Goal: Use online tool/utility: Utilize a website feature to perform a specific function

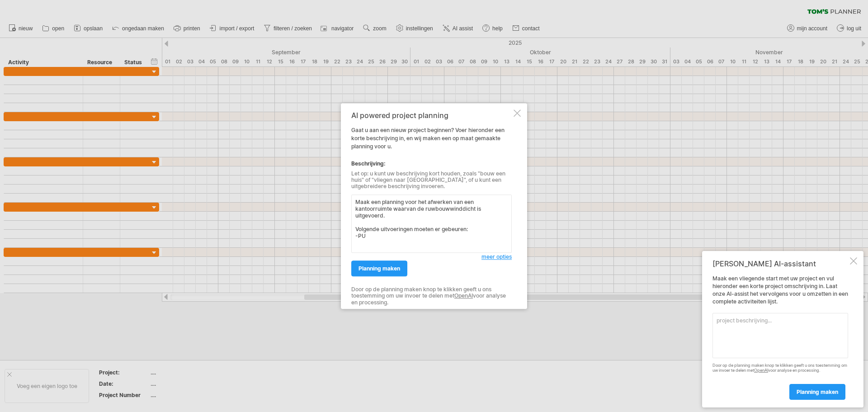
click at [396, 234] on textarea "Maak een planning voor het afwerken van een kantoorruimte waarvan de ruwbouwwin…" at bounding box center [431, 223] width 161 height 58
click at [357, 231] on textarea "Maak een planning voor het afwerken van een kantoorruimte waarvan de ruwbouwwin…" at bounding box center [431, 223] width 161 height 58
click at [368, 225] on textarea "Maak een planning voor het afwerken van een kantoorruimte waarvan de ruwbouwwin…" at bounding box center [431, 223] width 161 height 58
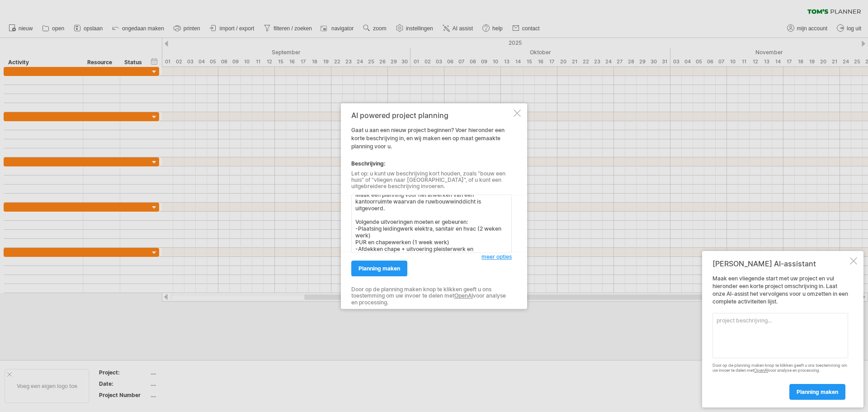
scroll to position [24, 0]
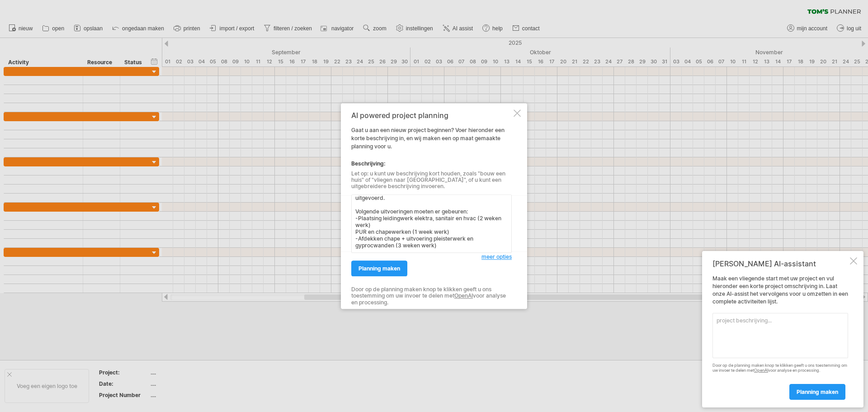
click at [437, 240] on textarea "Maak een planning voor het afwerken van een kantoorruimte waarvan de ruwbouwwin…" at bounding box center [431, 223] width 161 height 58
click at [359, 208] on textarea "Maak een planning voor het afwerken van een kantoorruimte waarvan de ruwbouwwin…" at bounding box center [431, 223] width 161 height 58
click at [402, 214] on textarea "Maak een planning voor het afwerken van een kantoorruimte waarvan de ruwbouwwin…" at bounding box center [431, 223] width 161 height 58
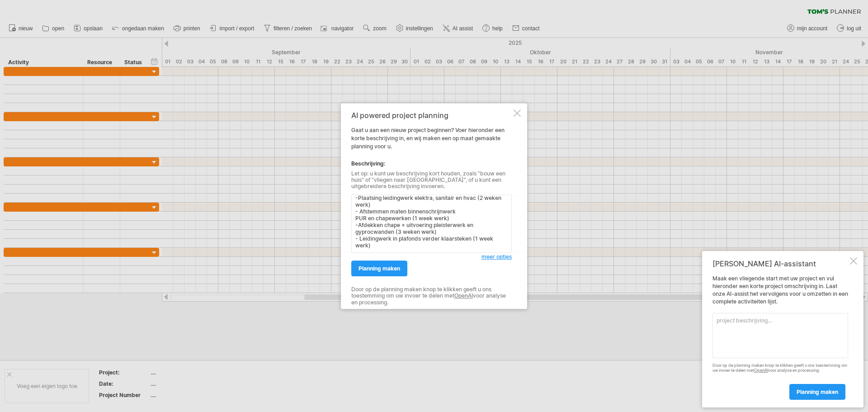
click at [396, 240] on textarea "Maak een planning voor het afwerken van een kantoorruimte waarvan de ruwbouwwin…" at bounding box center [431, 223] width 161 height 58
click at [472, 230] on textarea "Maak een planning voor het afwerken van een kantoorruimte waarvan de ruwbouwwin…" at bounding box center [431, 223] width 161 height 58
click at [385, 250] on textarea "Maak een planning voor het afwerken van een kantoorruimte waarvan de ruwbouwwin…" at bounding box center [431, 223] width 161 height 58
click at [390, 246] on textarea "Maak een planning voor het afwerken van een kantoorruimte waarvan de ruwbouwwin…" at bounding box center [431, 223] width 161 height 58
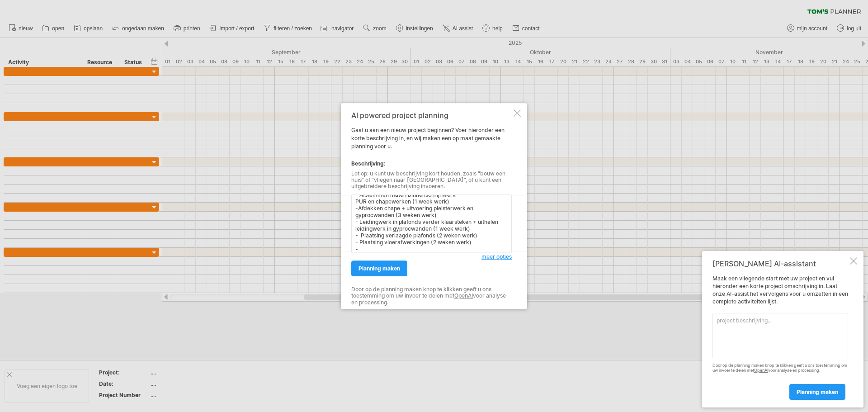
click at [436, 215] on textarea "Maak een planning voor het afwerken van een kantoorruimte waarvan de ruwbouwwin…" at bounding box center [431, 223] width 161 height 58
click at [392, 241] on textarea "Maak een planning voor het afwerken van een kantoorruimte waarvan de ruwbouwwin…" at bounding box center [431, 223] width 161 height 58
drag, startPoint x: 435, startPoint y: 250, endPoint x: 281, endPoint y: 153, distance: 182.1
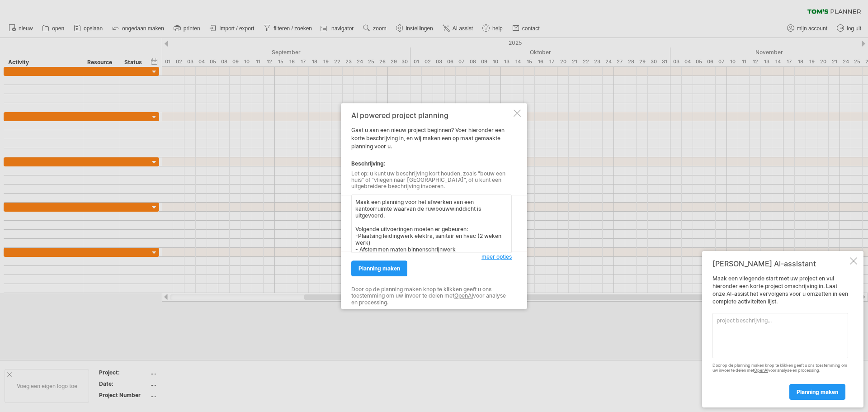
click at [281, 153] on div "Probeert verbinding te maken met [DOMAIN_NAME] Opnieuw verbonden 0% wissen filt…" at bounding box center [434, 206] width 868 height 412
type textarea "Maak een planning voor het afwerken van een kantoorruimte waarvan de ruwbouwwin…"
click at [388, 265] on span "planning maken" at bounding box center [380, 268] width 42 height 7
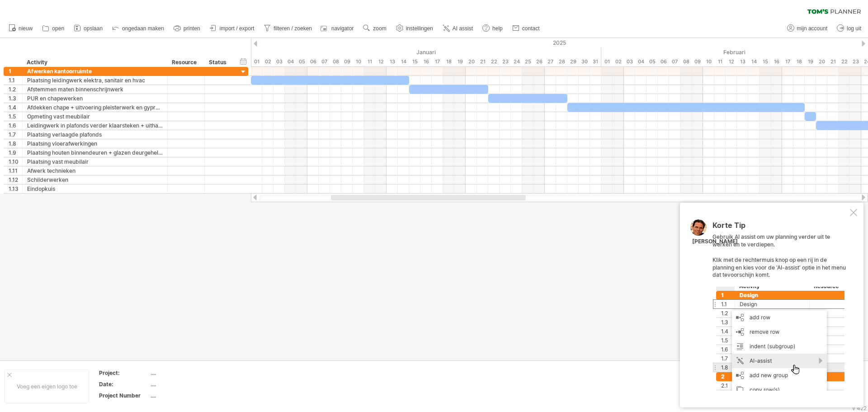
click at [255, 46] on div at bounding box center [256, 44] width 4 height 6
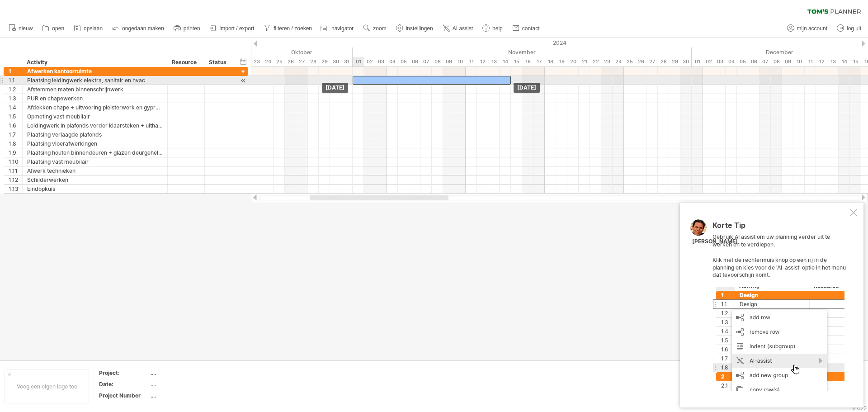
drag, startPoint x: 391, startPoint y: 79, endPoint x: 382, endPoint y: 82, distance: 9.7
click at [382, 82] on div at bounding box center [432, 80] width 158 height 9
drag, startPoint x: 435, startPoint y: 81, endPoint x: 447, endPoint y: 82, distance: 12.7
click at [447, 82] on div at bounding box center [443, 80] width 158 height 9
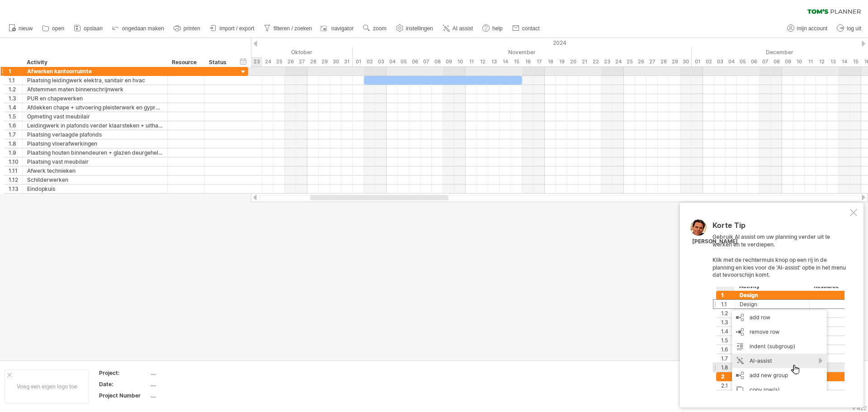
click at [243, 72] on div at bounding box center [243, 72] width 9 height 9
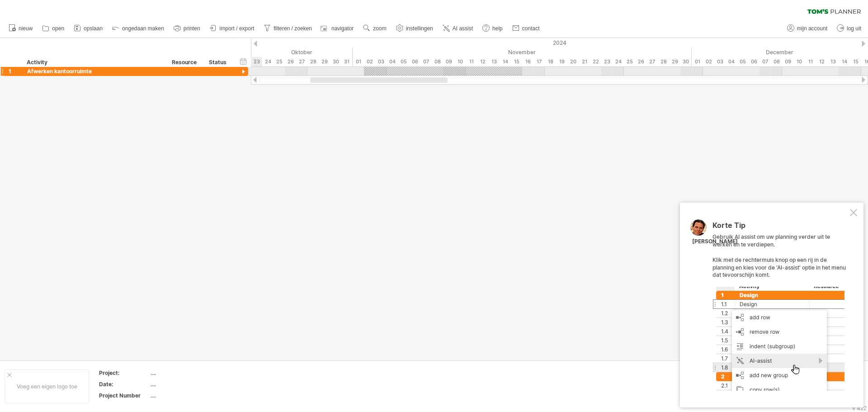
click at [243, 72] on div at bounding box center [243, 72] width 9 height 9
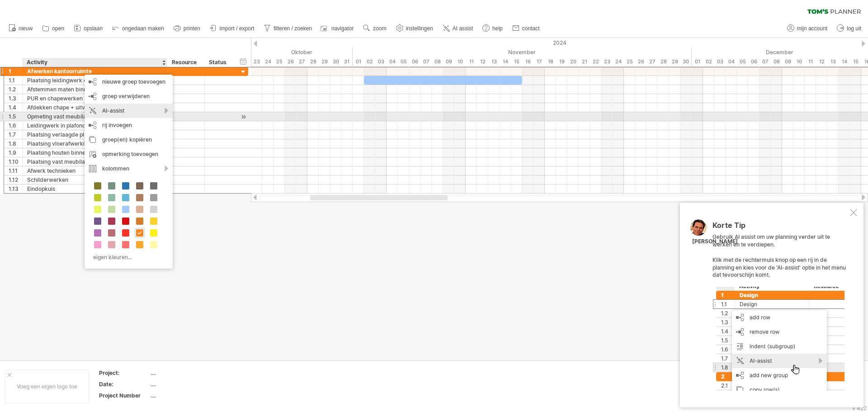
click at [150, 113] on div "AI-assist" at bounding box center [129, 111] width 88 height 14
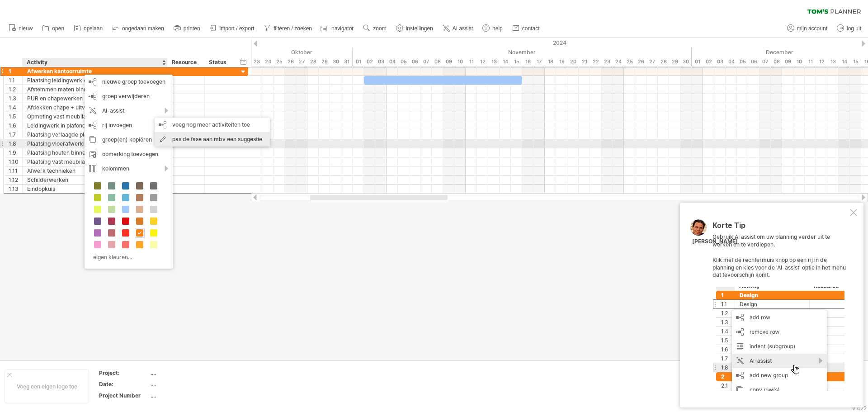
click at [174, 141] on div "pas de fase aan mbv een suggestie" at bounding box center [212, 139] width 115 height 14
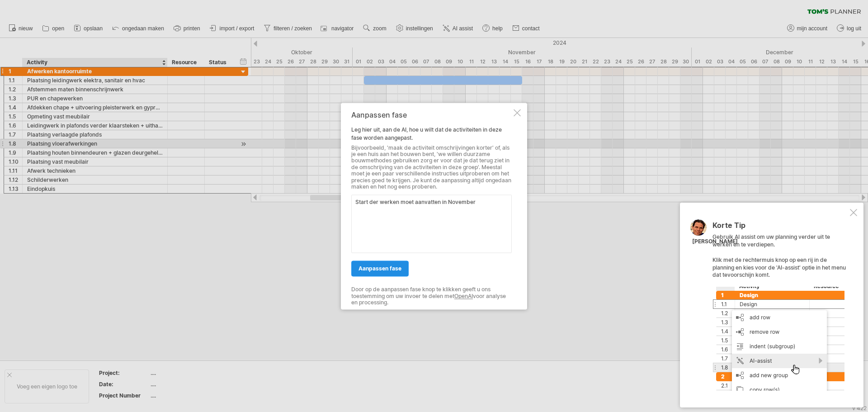
type textarea "Start der werken moet aanvatten in November"
click at [378, 267] on span "aanpassen fase" at bounding box center [380, 268] width 43 height 7
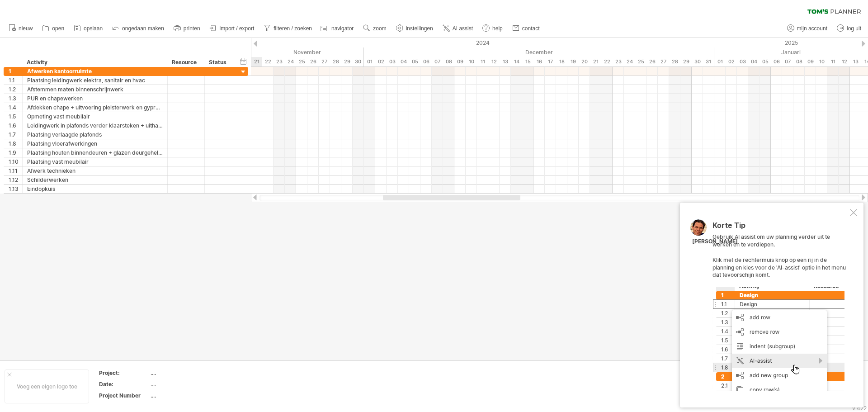
drag, startPoint x: 440, startPoint y: 199, endPoint x: 594, endPoint y: 204, distance: 153.8
click at [594, 204] on div "Probeert verbinding te maken met [DOMAIN_NAME] Opnieuw verbonden 0% wissen filt…" at bounding box center [434, 206] width 868 height 412
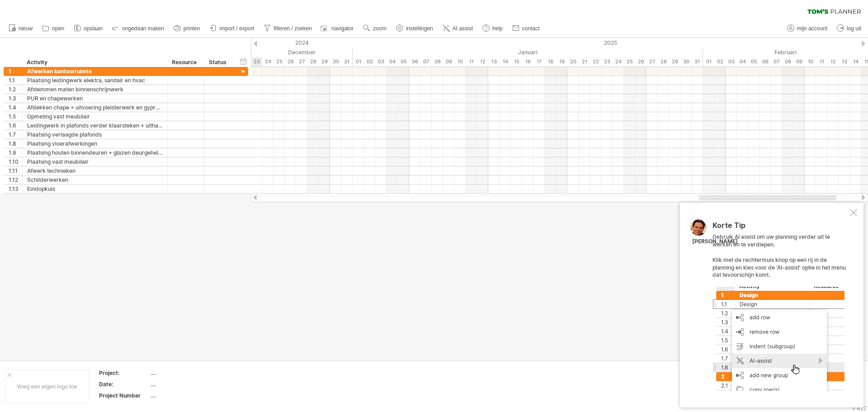
drag, startPoint x: 595, startPoint y: 204, endPoint x: 782, endPoint y: 202, distance: 187.7
click at [782, 202] on div "Probeert verbinding te maken met [DOMAIN_NAME] Opnieuw verbonden 0% wissen filt…" at bounding box center [434, 206] width 868 height 412
click at [782, 203] on div "Korte Tip Gebruik AI assist om uw planning verder uit te werken en te verdiepen…" at bounding box center [772, 305] width 184 height 205
click at [861, 196] on div at bounding box center [863, 197] width 7 height 6
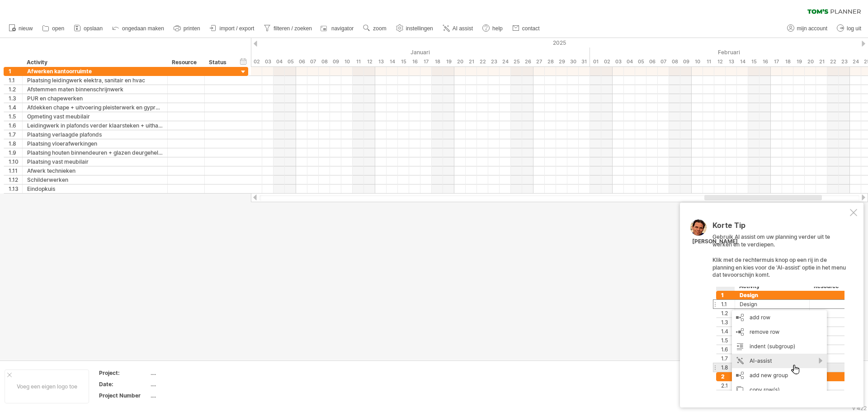
click at [861, 196] on div at bounding box center [863, 197] width 7 height 6
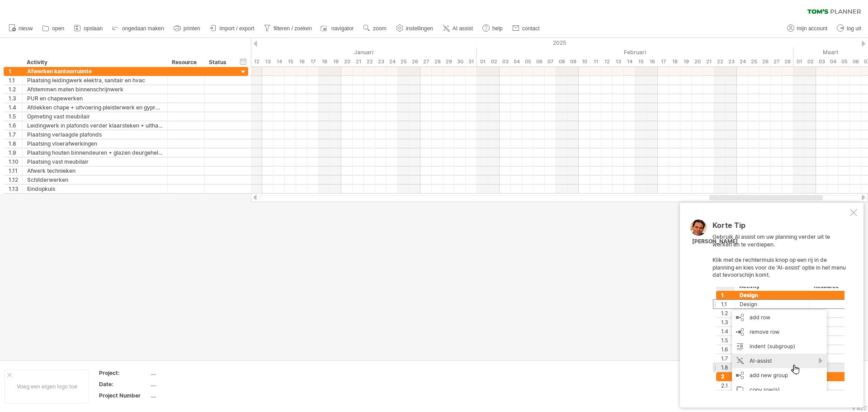
click at [861, 196] on div at bounding box center [863, 197] width 7 height 6
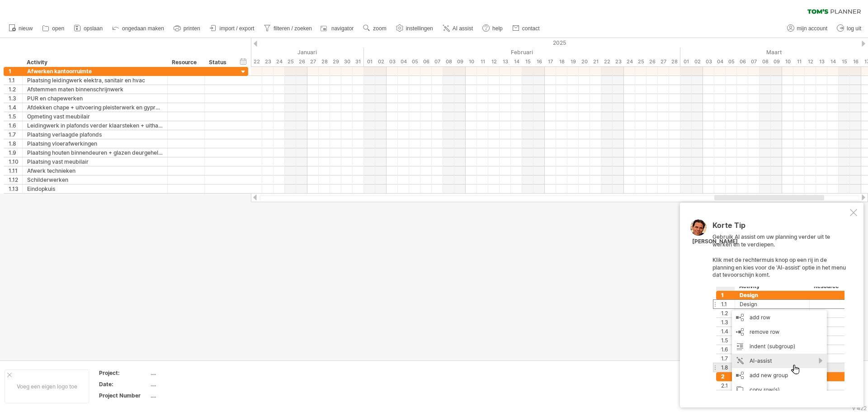
click at [861, 196] on div at bounding box center [863, 197] width 7 height 6
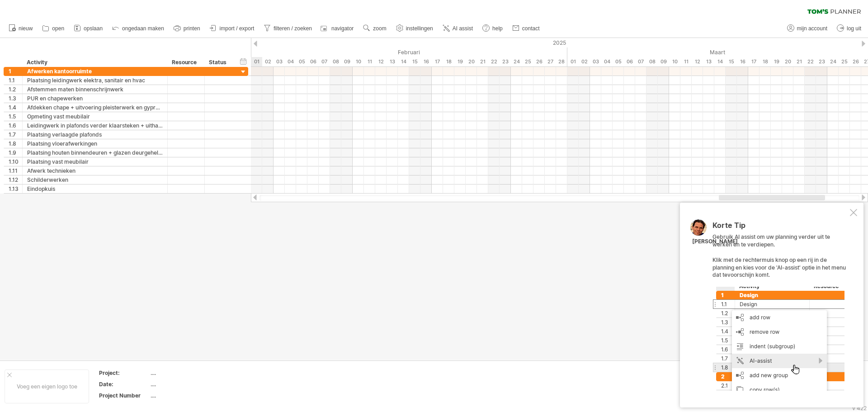
click at [861, 196] on div at bounding box center [863, 197] width 7 height 6
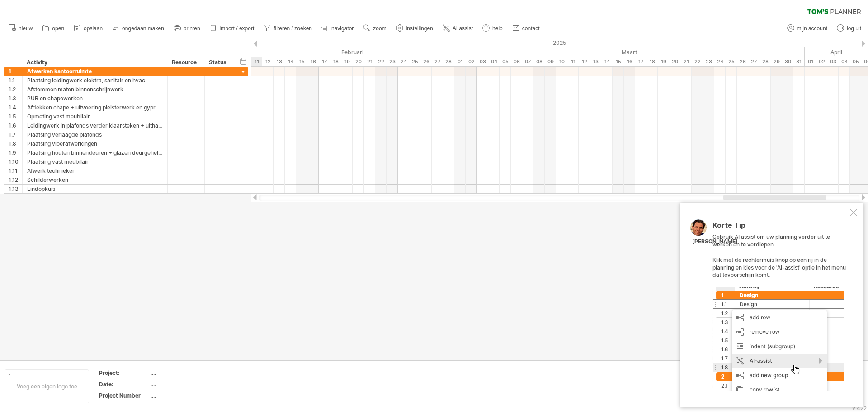
click at [861, 196] on div at bounding box center [863, 197] width 7 height 6
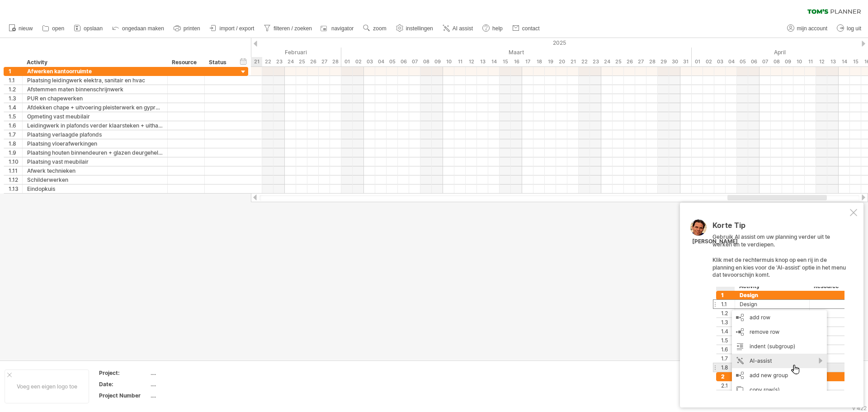
click at [861, 196] on div at bounding box center [863, 197] width 7 height 6
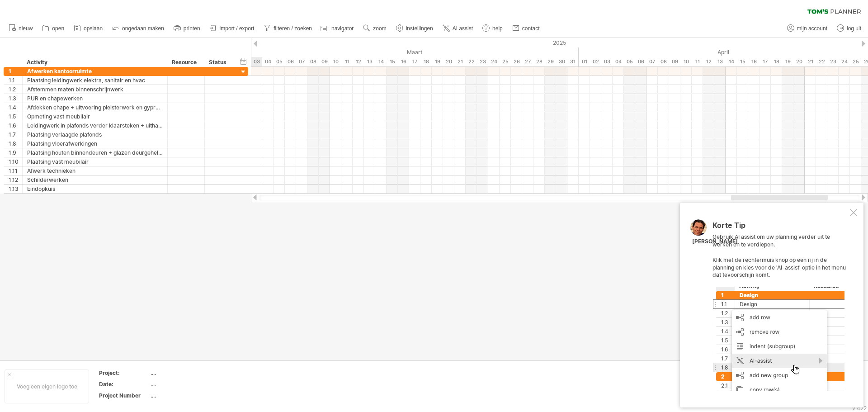
click at [861, 196] on div at bounding box center [863, 197] width 7 height 6
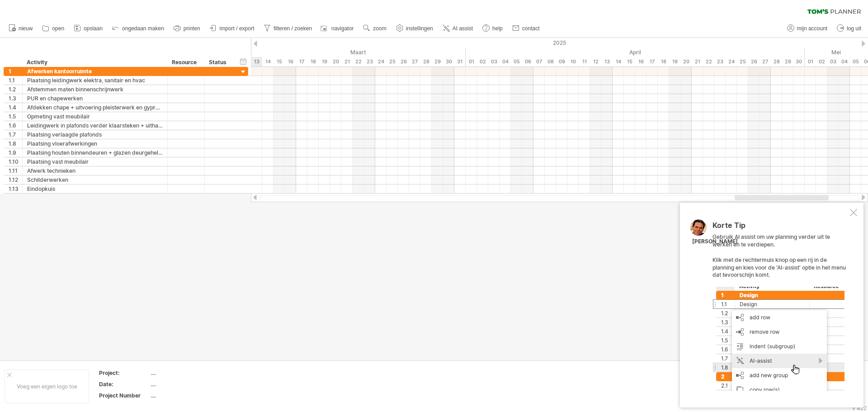
click at [861, 196] on div at bounding box center [863, 197] width 7 height 6
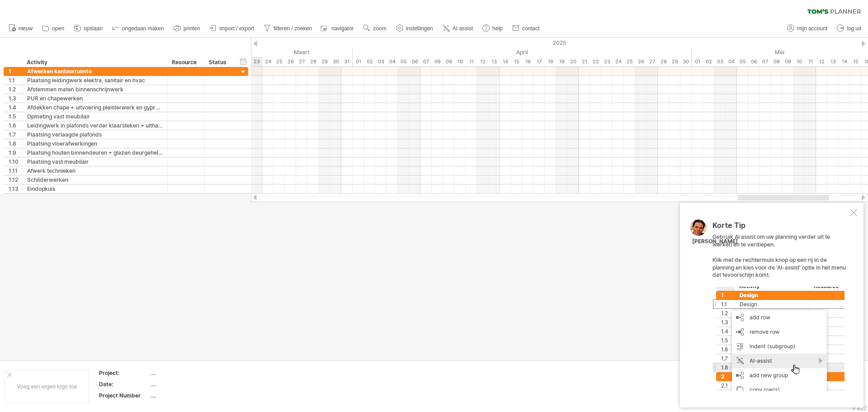
click at [861, 196] on div at bounding box center [863, 197] width 7 height 6
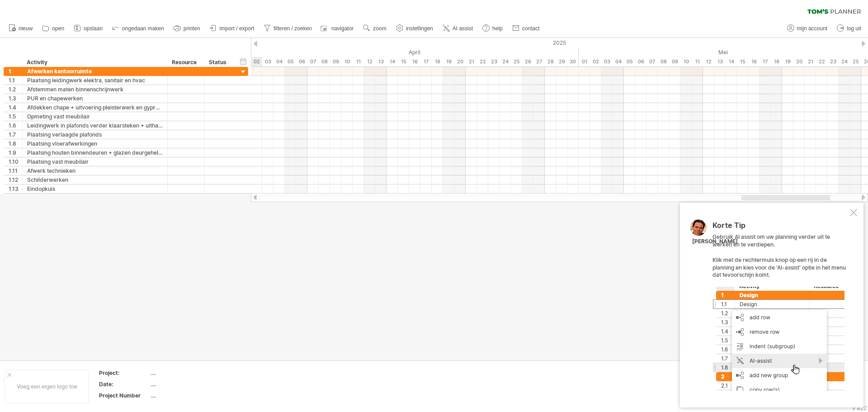
click at [861, 196] on div at bounding box center [863, 197] width 7 height 6
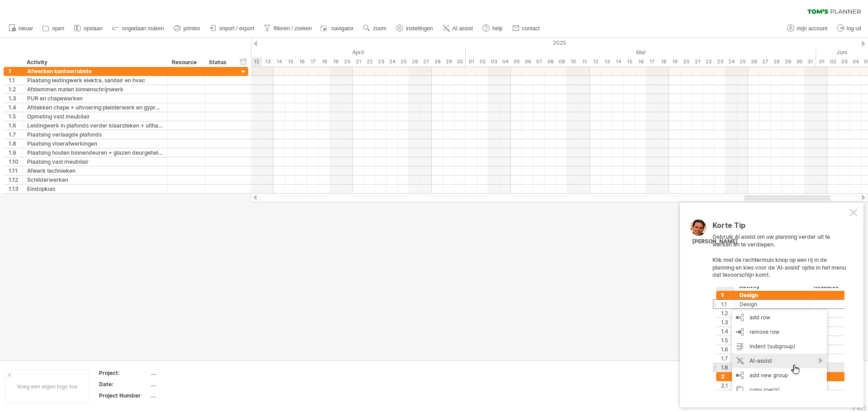
click at [861, 196] on div at bounding box center [863, 197] width 7 height 6
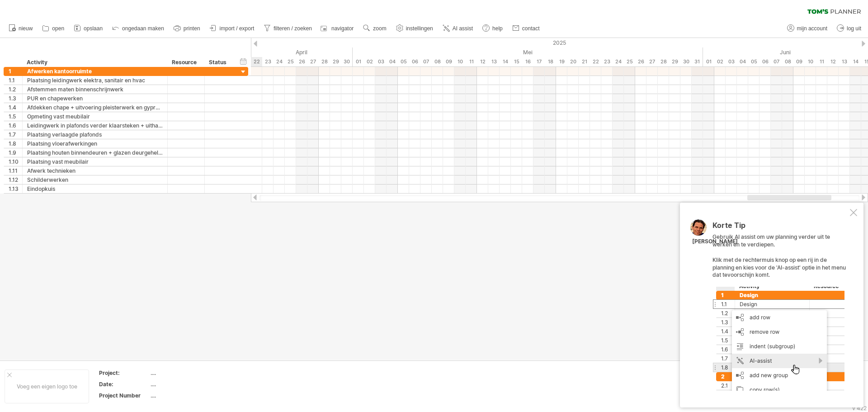
click at [861, 196] on div at bounding box center [863, 197] width 7 height 6
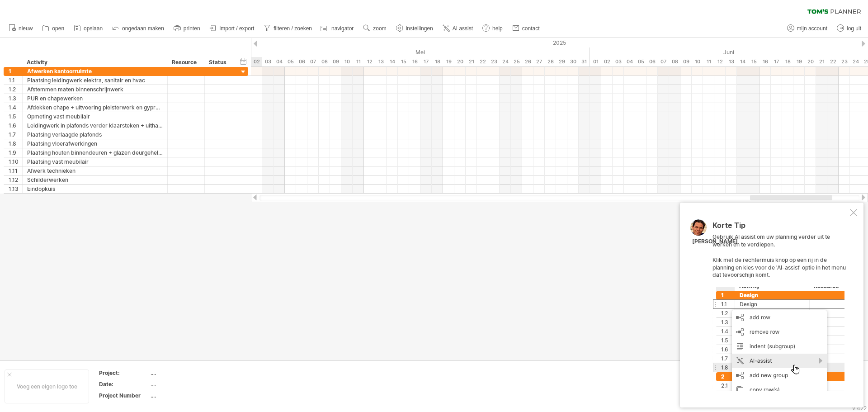
click at [861, 196] on div at bounding box center [863, 197] width 7 height 6
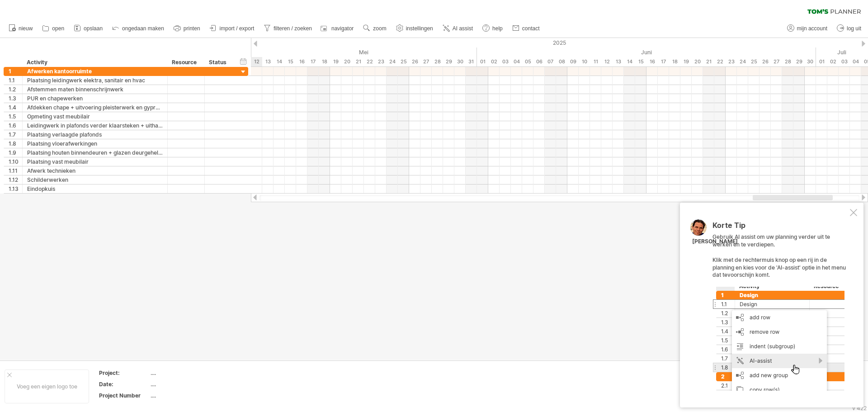
click at [861, 196] on div at bounding box center [863, 197] width 7 height 6
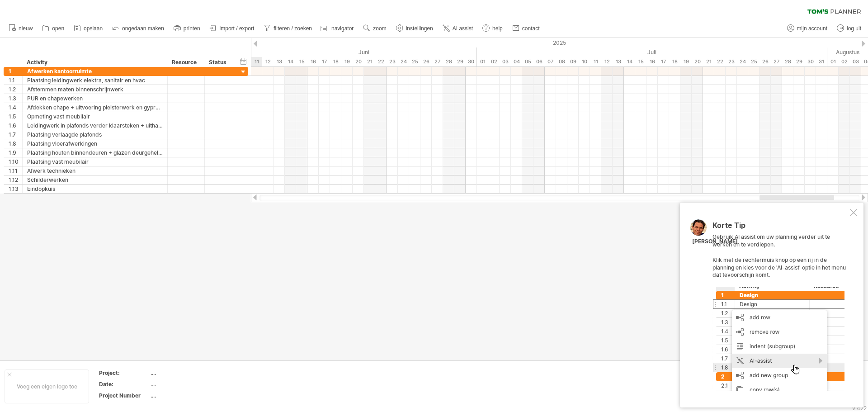
click at [861, 196] on div at bounding box center [863, 197] width 7 height 6
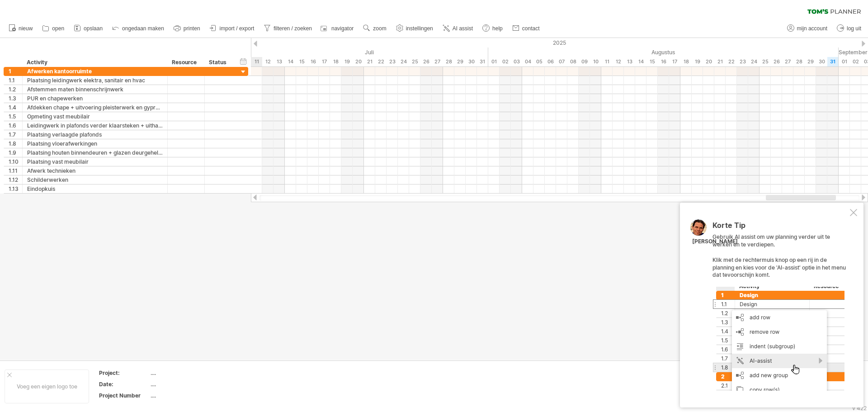
click at [861, 196] on div at bounding box center [863, 197] width 7 height 6
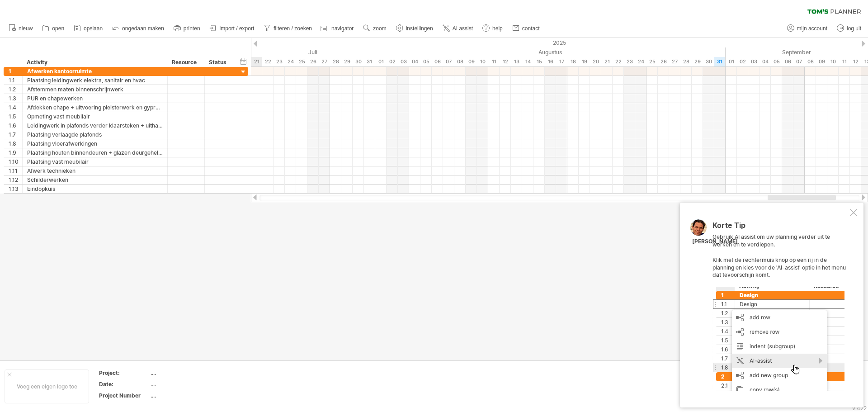
click at [861, 196] on div at bounding box center [863, 197] width 7 height 6
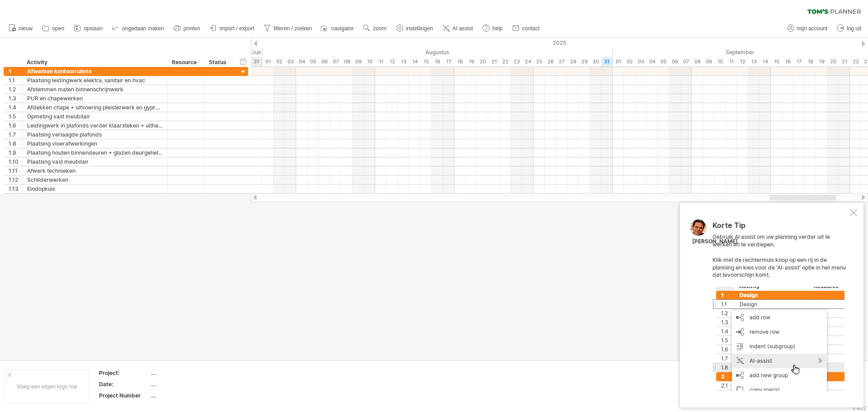
click at [861, 196] on div at bounding box center [863, 197] width 7 height 6
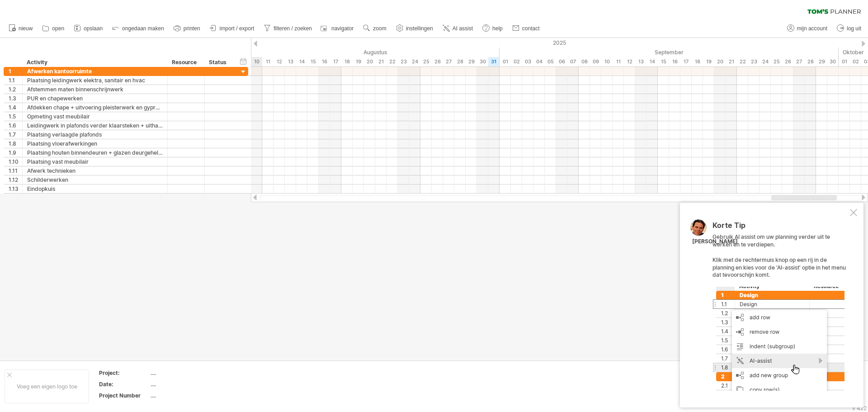
click at [861, 196] on div at bounding box center [863, 197] width 7 height 6
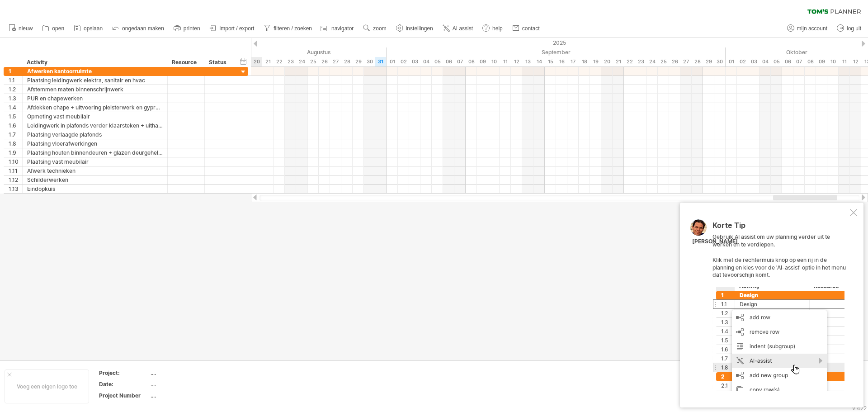
click at [861, 196] on div at bounding box center [863, 197] width 7 height 6
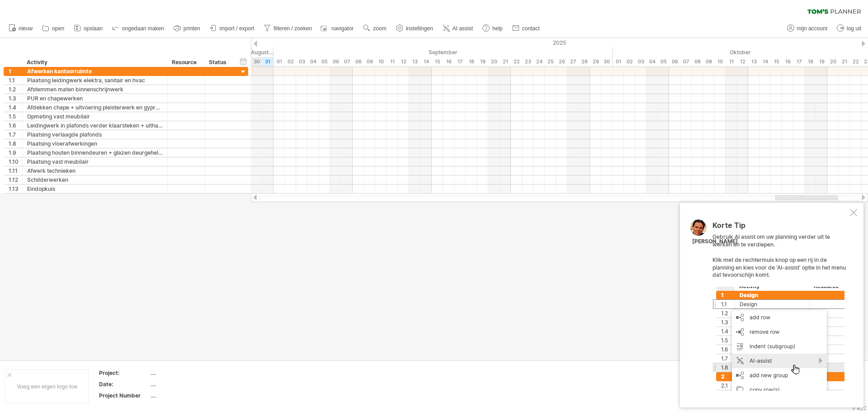
click at [861, 196] on div at bounding box center [863, 197] width 7 height 6
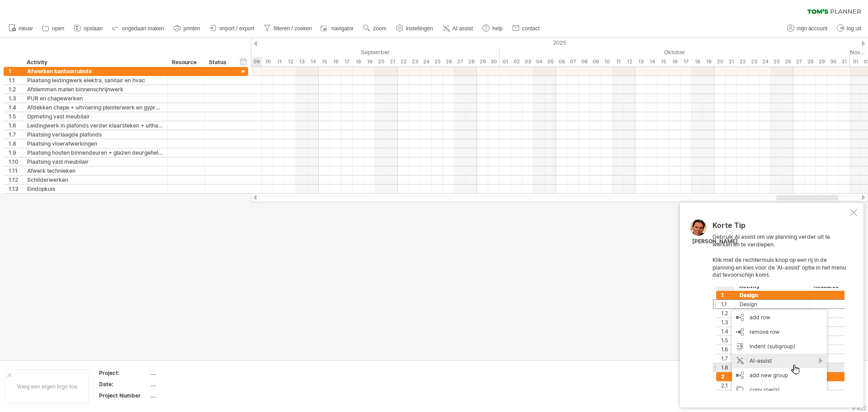
click at [861, 196] on div at bounding box center [863, 197] width 7 height 6
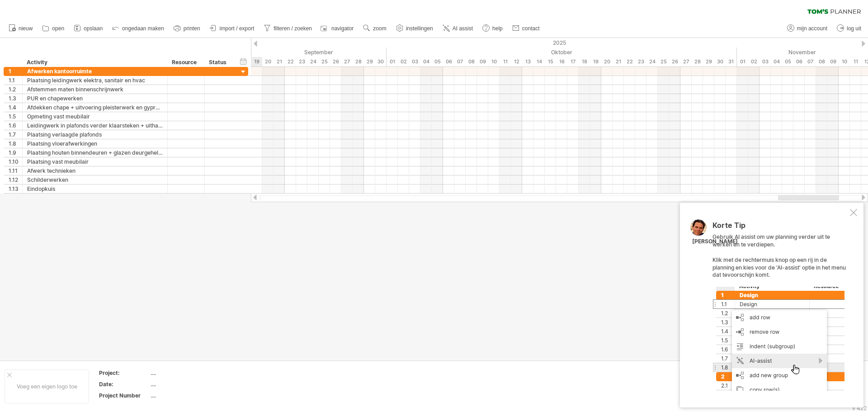
click at [861, 196] on div at bounding box center [863, 197] width 7 height 6
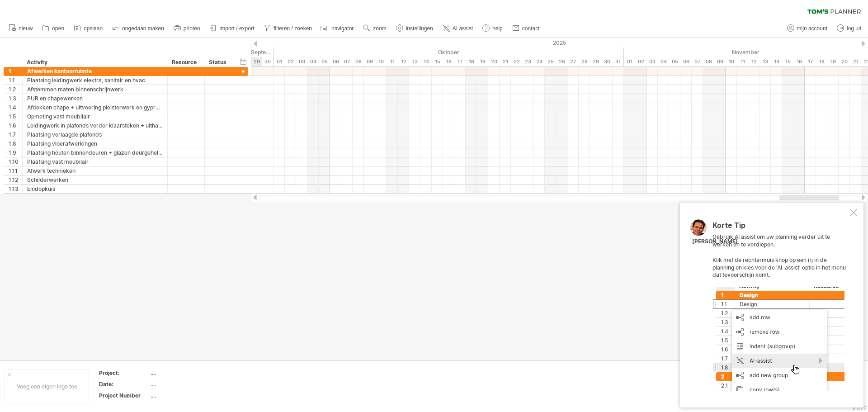
click at [861, 196] on div at bounding box center [863, 197] width 7 height 6
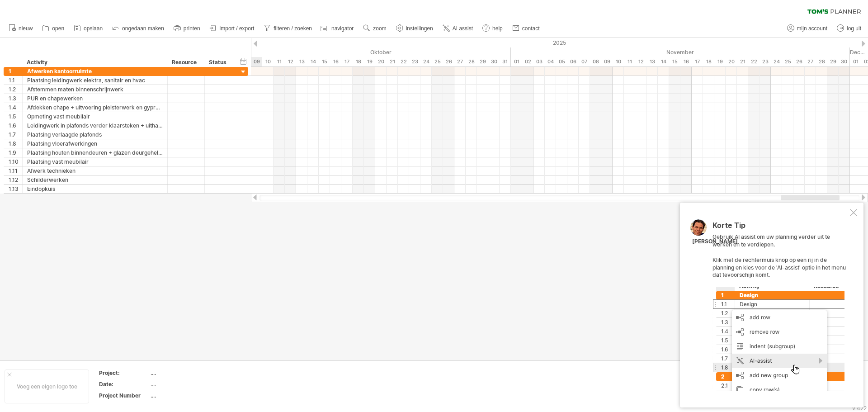
click at [861, 196] on div at bounding box center [863, 197] width 7 height 6
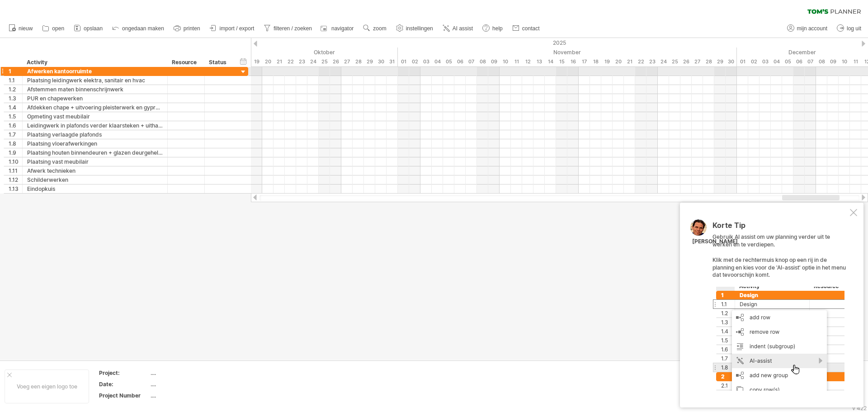
click at [242, 70] on div at bounding box center [243, 72] width 9 height 9
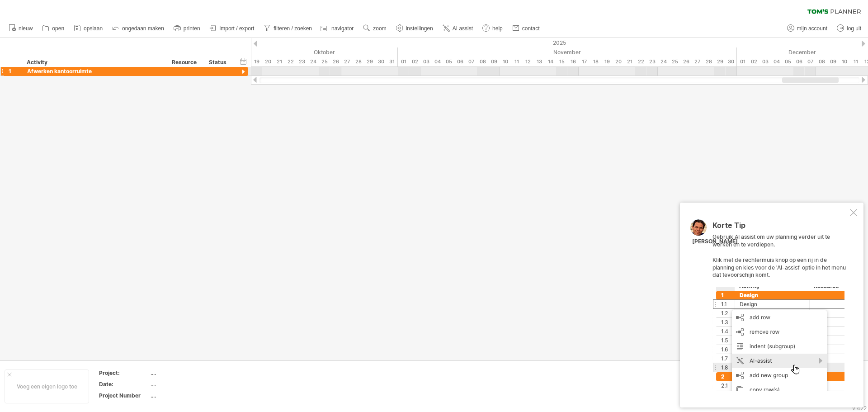
click at [242, 70] on div at bounding box center [243, 72] width 9 height 9
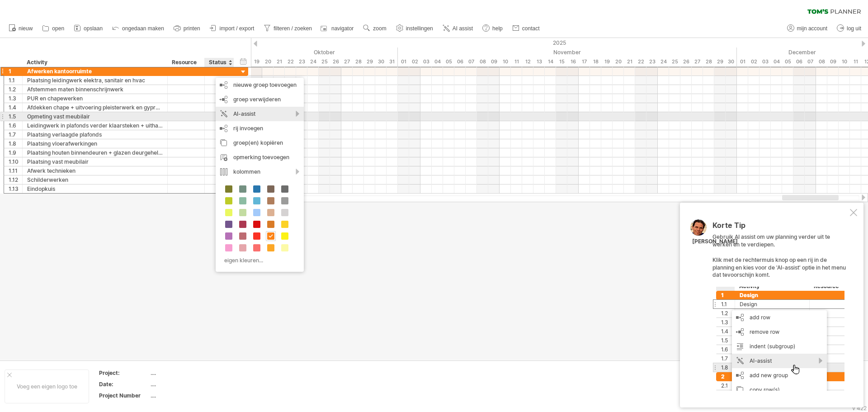
click at [263, 117] on div "AI-assist" at bounding box center [260, 114] width 88 height 14
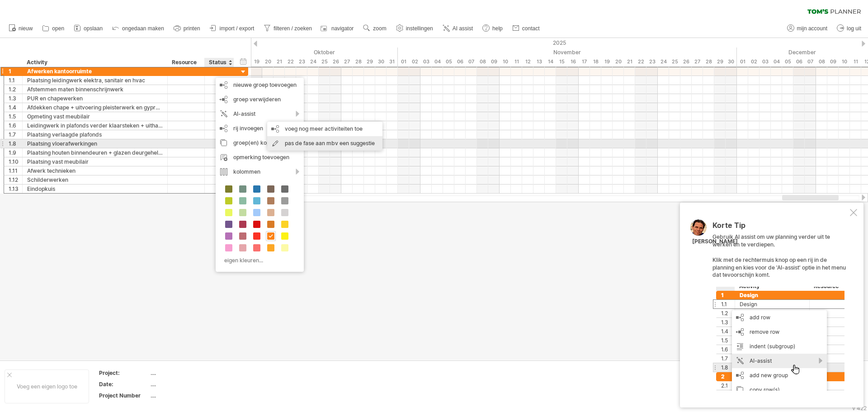
click at [322, 145] on div "pas de fase aan mbv een suggestie" at bounding box center [324, 143] width 115 height 14
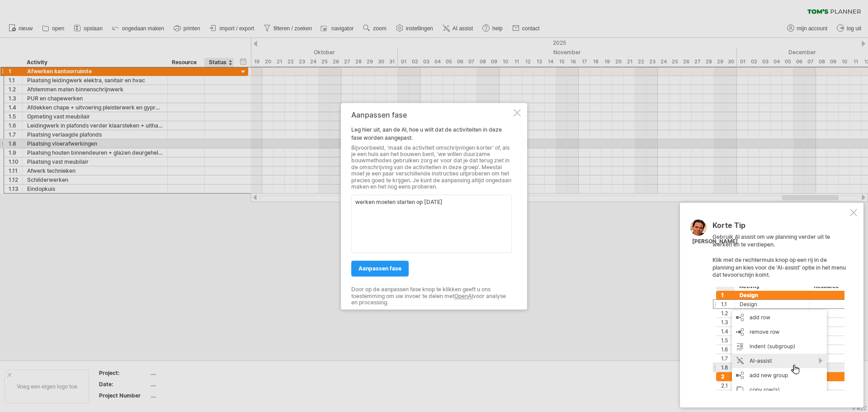
click at [428, 200] on textarea "werken moeten starten op [DATE]" at bounding box center [431, 224] width 161 height 58
type textarea "werken moeten starten op [DATE]"
click at [384, 268] on span "aanpassen fase" at bounding box center [380, 268] width 43 height 7
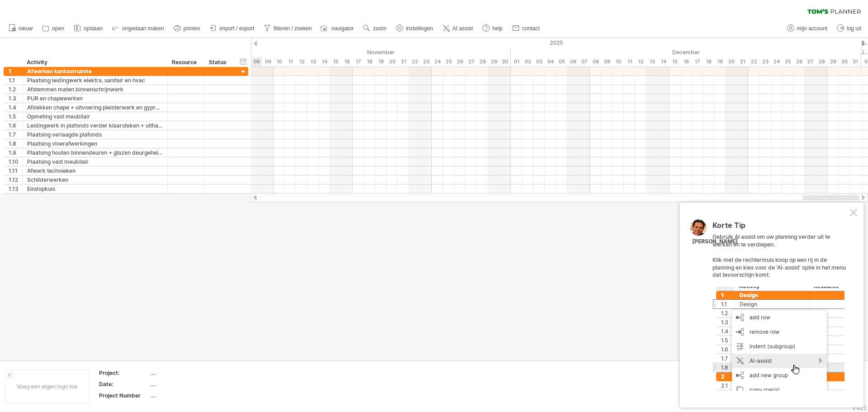
drag, startPoint x: 798, startPoint y: 197, endPoint x: 868, endPoint y: 212, distance: 71.8
click at [868, 212] on div "Probeert verbinding te maken met [DOMAIN_NAME] Opnieuw verbonden 0% wissen filt…" at bounding box center [434, 206] width 868 height 412
click at [857, 217] on div "Korte Tip Gebruik AI assist om uw planning verder uit te werken en te verdiepen…" at bounding box center [772, 305] width 184 height 205
click at [857, 212] on div at bounding box center [853, 212] width 7 height 7
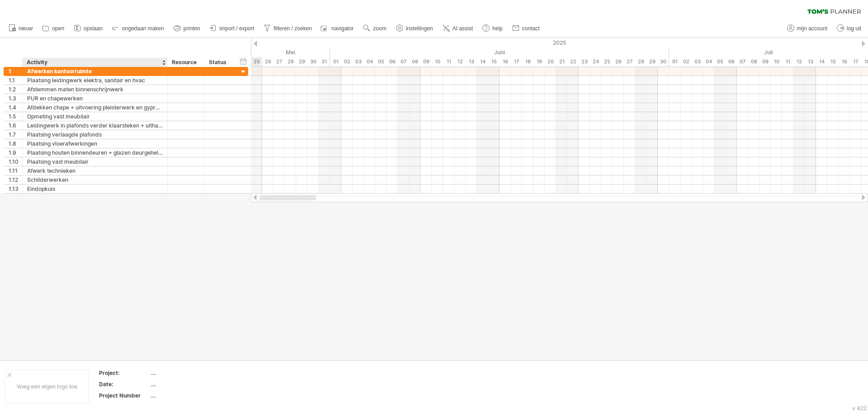
drag, startPoint x: 706, startPoint y: 197, endPoint x: 119, endPoint y: 219, distance: 587.4
click at [119, 219] on div "Probeert verbinding te maken met [DOMAIN_NAME] Opnieuw verbonden 0% wissen filt…" at bounding box center [434, 206] width 868 height 412
drag, startPoint x: 348, startPoint y: 197, endPoint x: 261, endPoint y: 203, distance: 86.5
click at [261, 203] on div "Probeert verbinding te maken met [DOMAIN_NAME] Opnieuw verbonden 0% wissen filt…" at bounding box center [434, 206] width 868 height 412
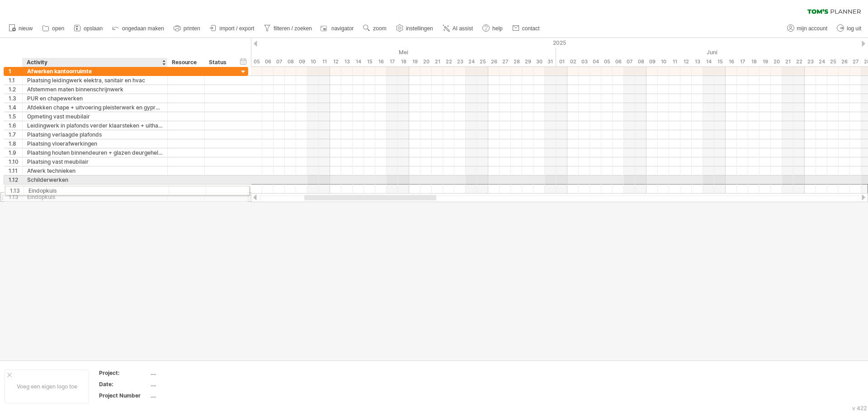
drag, startPoint x: 54, startPoint y: 190, endPoint x: 47, endPoint y: 189, distance: 6.9
click at [47, 193] on div "Eindopkuis" at bounding box center [95, 197] width 136 height 9
